Goal: Information Seeking & Learning: Learn about a topic

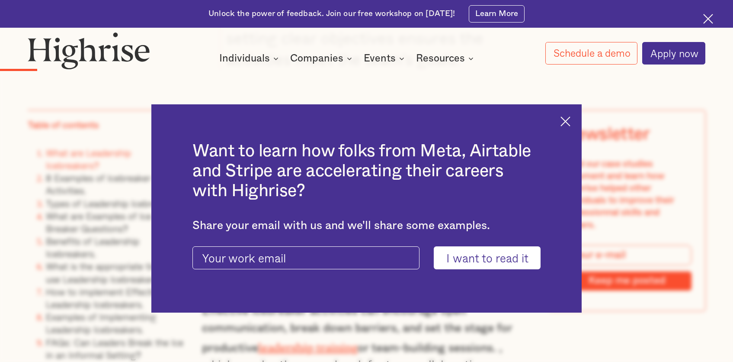
scroll to position [1519, 0]
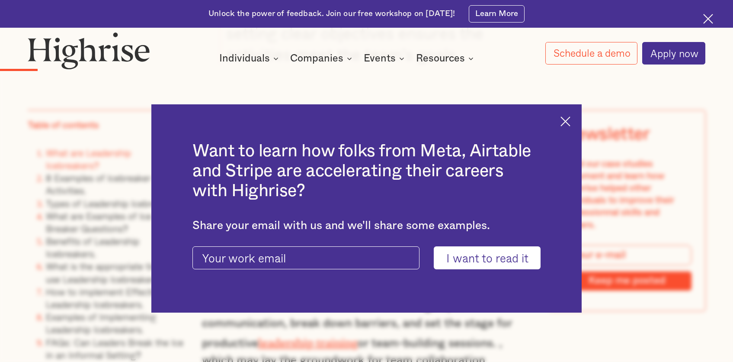
click at [561, 123] on img at bounding box center [566, 121] width 10 height 10
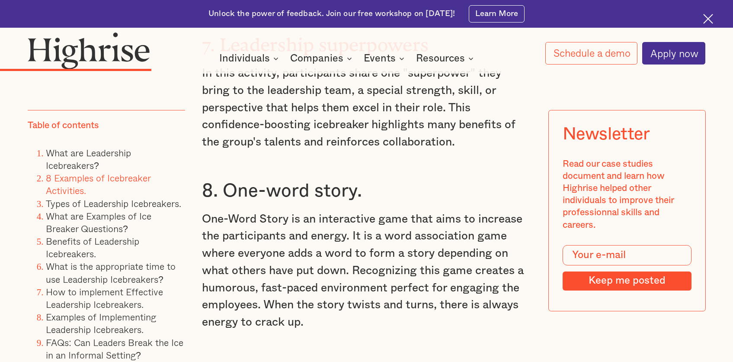
scroll to position [3316, 0]
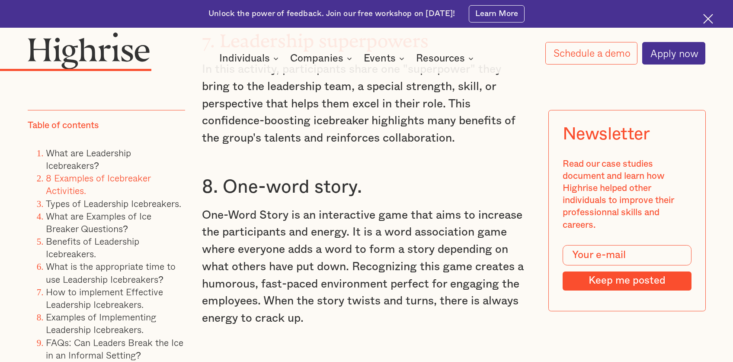
click at [263, 176] on h3 "8. One-word story." at bounding box center [366, 187] width 329 height 23
click at [239, 176] on h3 "8. One-word story." at bounding box center [366, 187] width 329 height 23
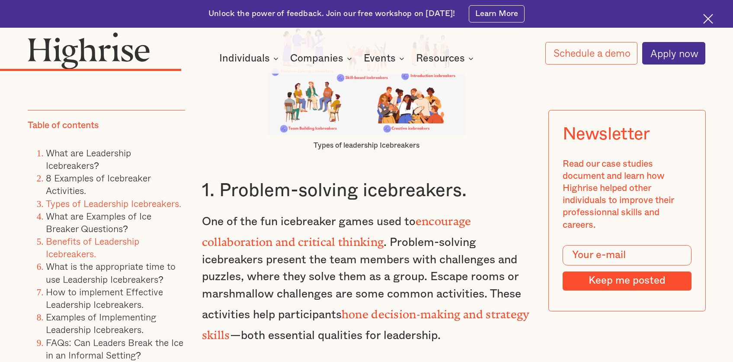
scroll to position [3787, 0]
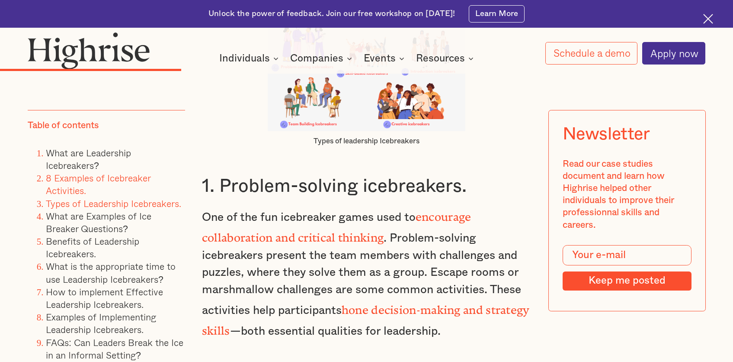
click at [76, 181] on link "8 Examples of Icebreaker Activities." at bounding box center [98, 183] width 105 height 27
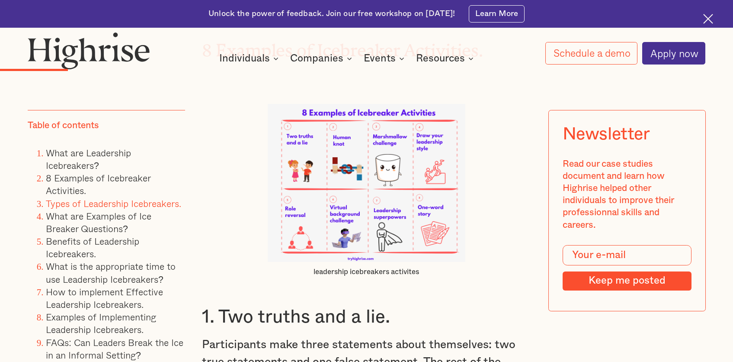
scroll to position [2006, 0]
click at [428, 187] on img at bounding box center [367, 183] width 198 height 158
click at [427, 196] on img at bounding box center [367, 183] width 198 height 158
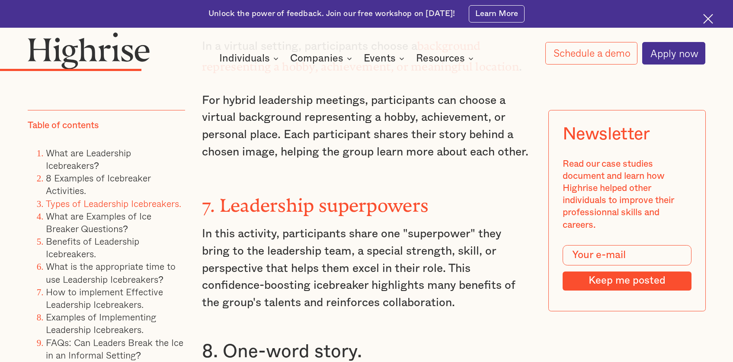
scroll to position [3149, 0]
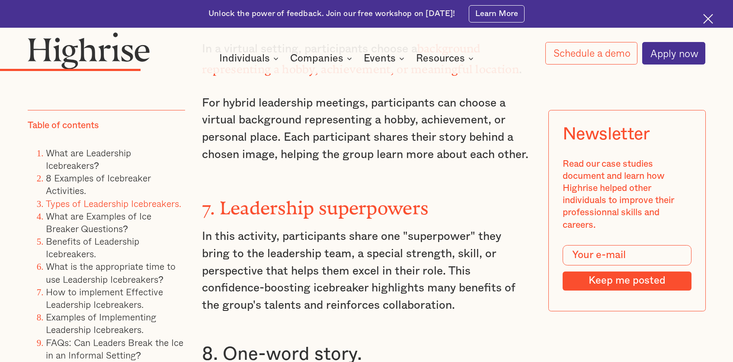
click at [385, 197] on strong "7. Leadership superpowers" at bounding box center [315, 203] width 227 height 12
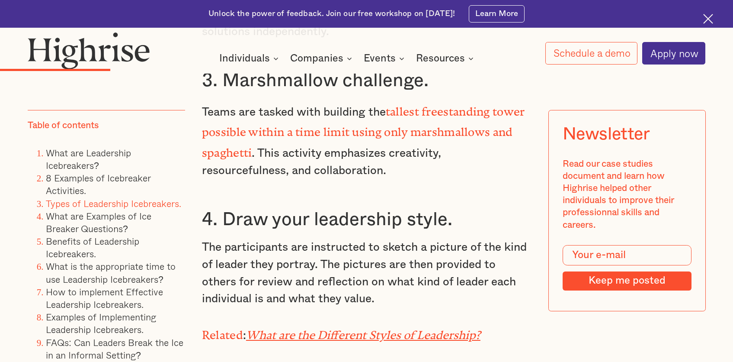
scroll to position [2611, 0]
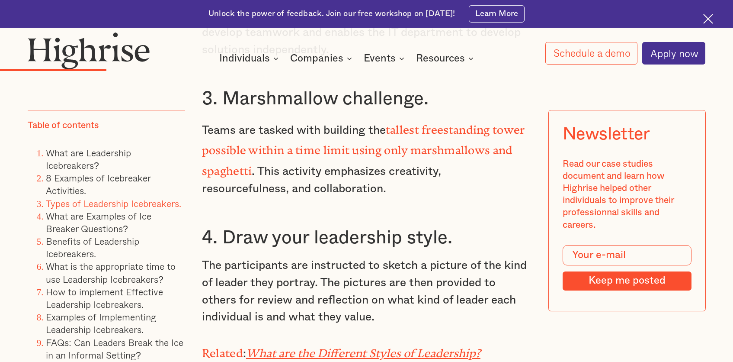
click at [308, 347] on em "What are the Different Styles of Leadership?" at bounding box center [363, 350] width 234 height 7
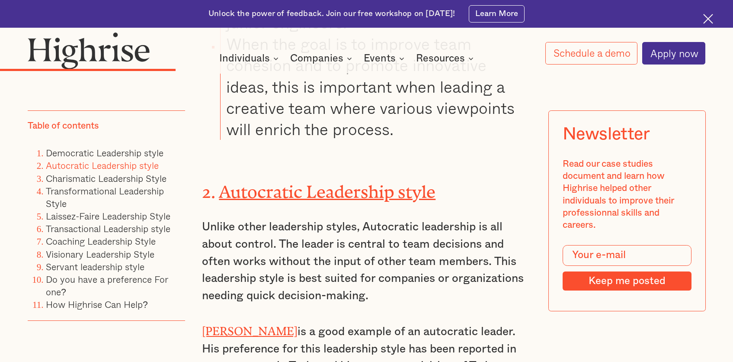
scroll to position [3008, 0]
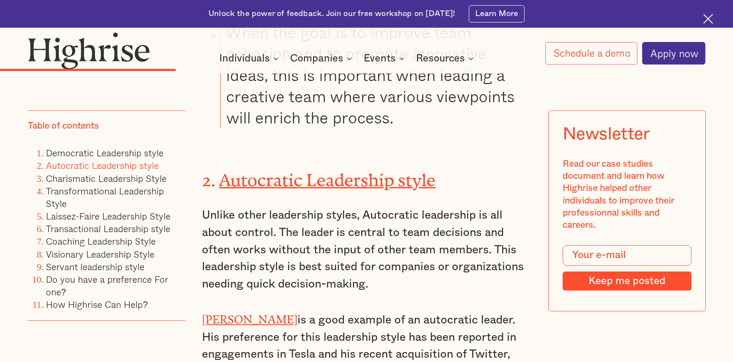
click at [274, 170] on link "Autocratic Leadership style" at bounding box center [327, 175] width 217 height 11
